Goal: Task Accomplishment & Management: Manage account settings

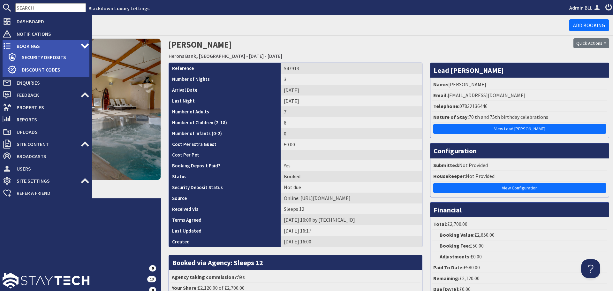
click at [18, 44] on span "Bookings" at bounding box center [45, 46] width 69 height 10
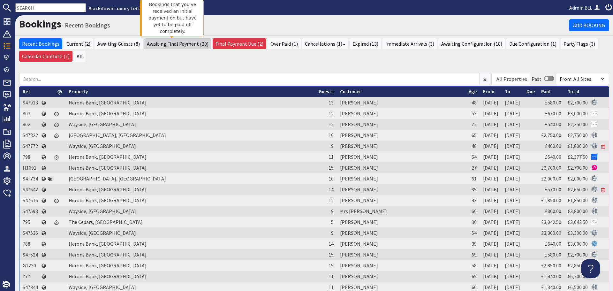
click at [188, 45] on link "Awaiting Final Payment (20)" at bounding box center [177, 43] width 67 height 11
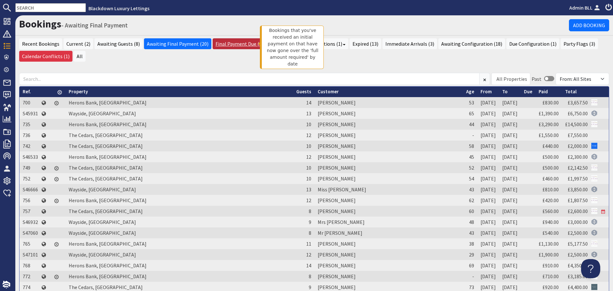
click at [229, 42] on link "Final Payment Due (2)" at bounding box center [240, 43] width 54 height 11
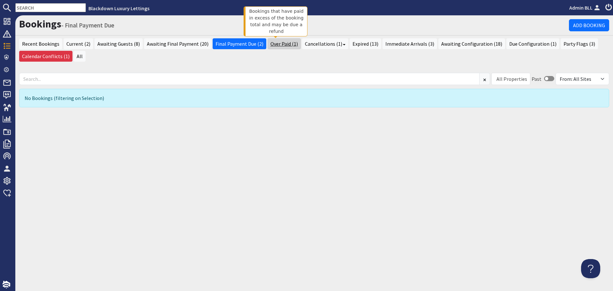
click at [270, 46] on link "Over Paid (1)" at bounding box center [284, 43] width 33 height 11
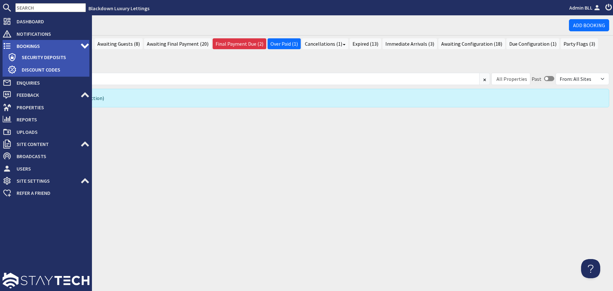
click at [32, 44] on span "Bookings" at bounding box center [45, 46] width 69 height 10
